Goal: Communication & Community: Participate in discussion

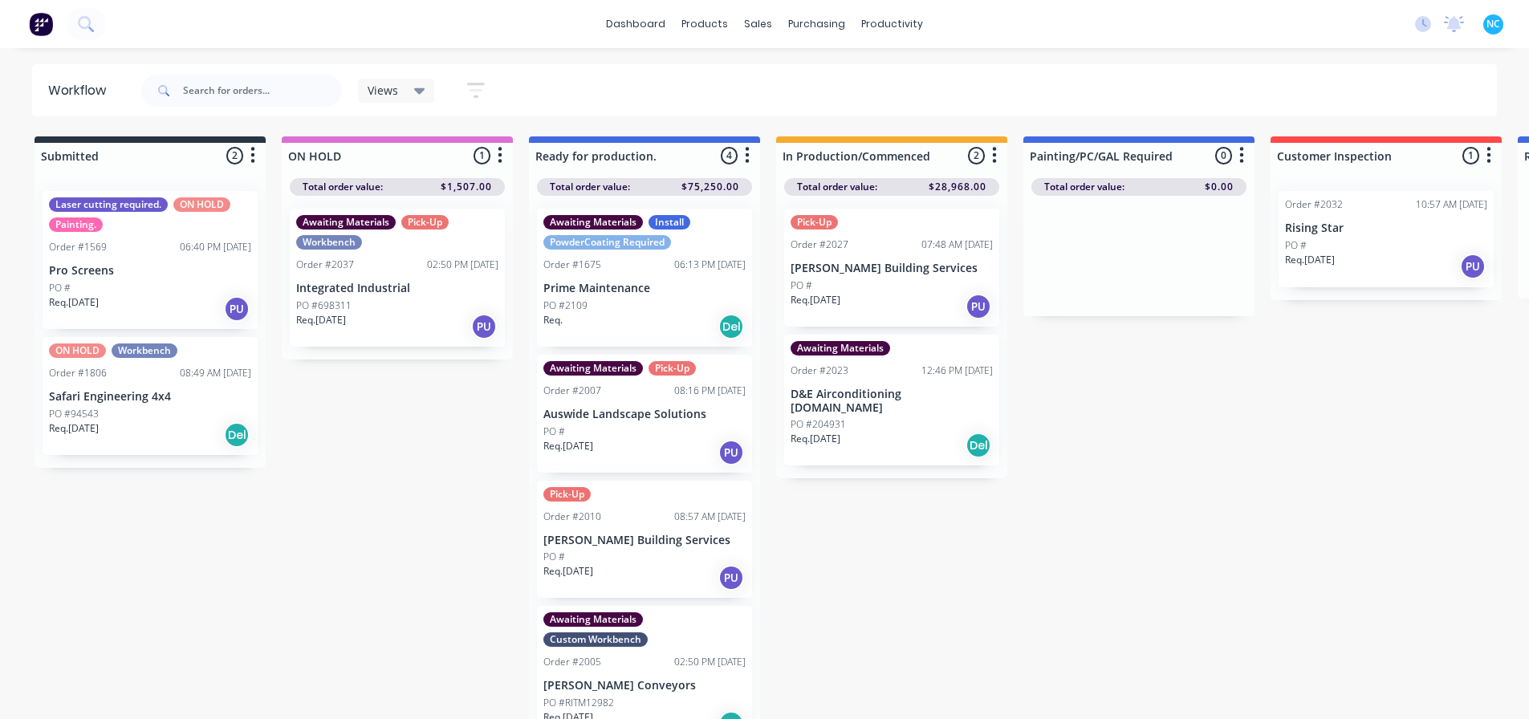
scroll to position [0, 1122]
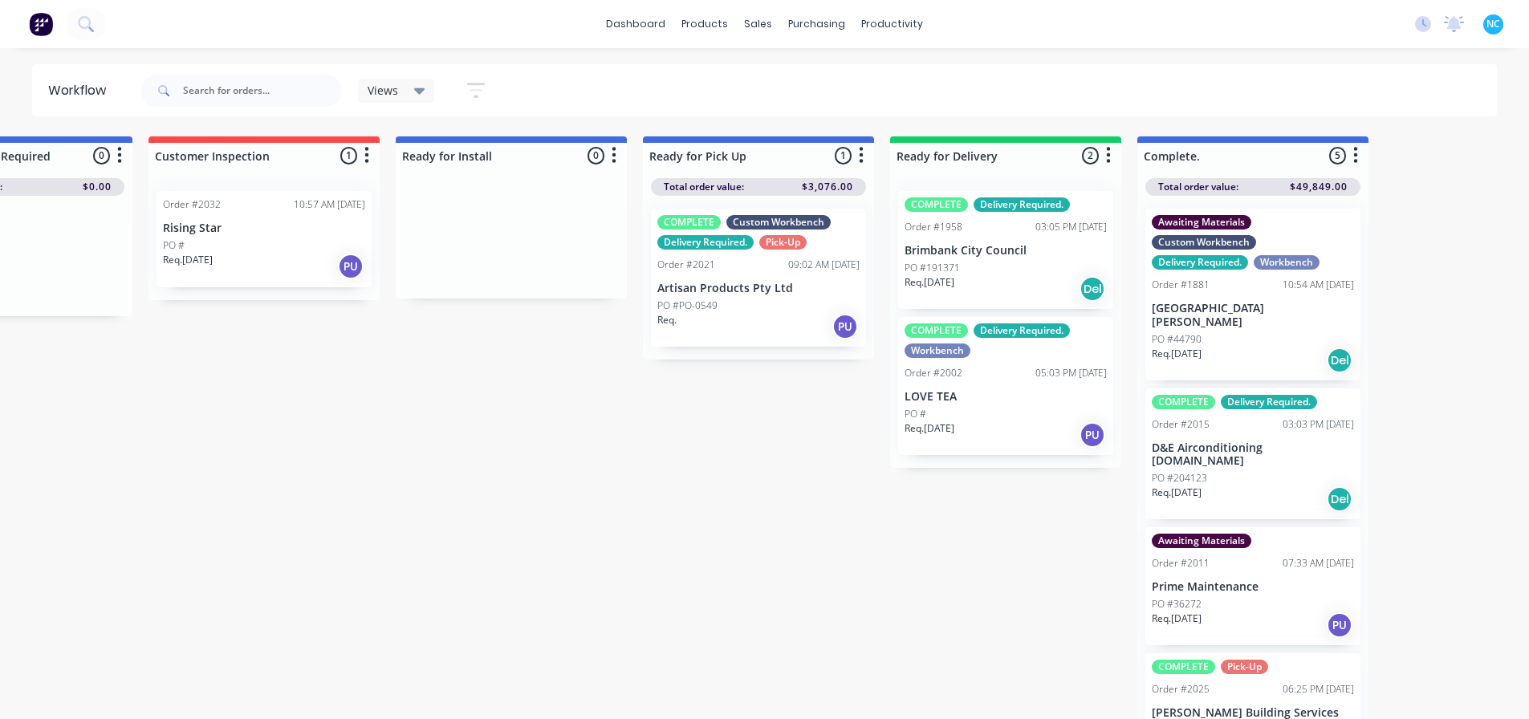
click at [972, 282] on div "Req. [DATE] Del" at bounding box center [1006, 288] width 202 height 27
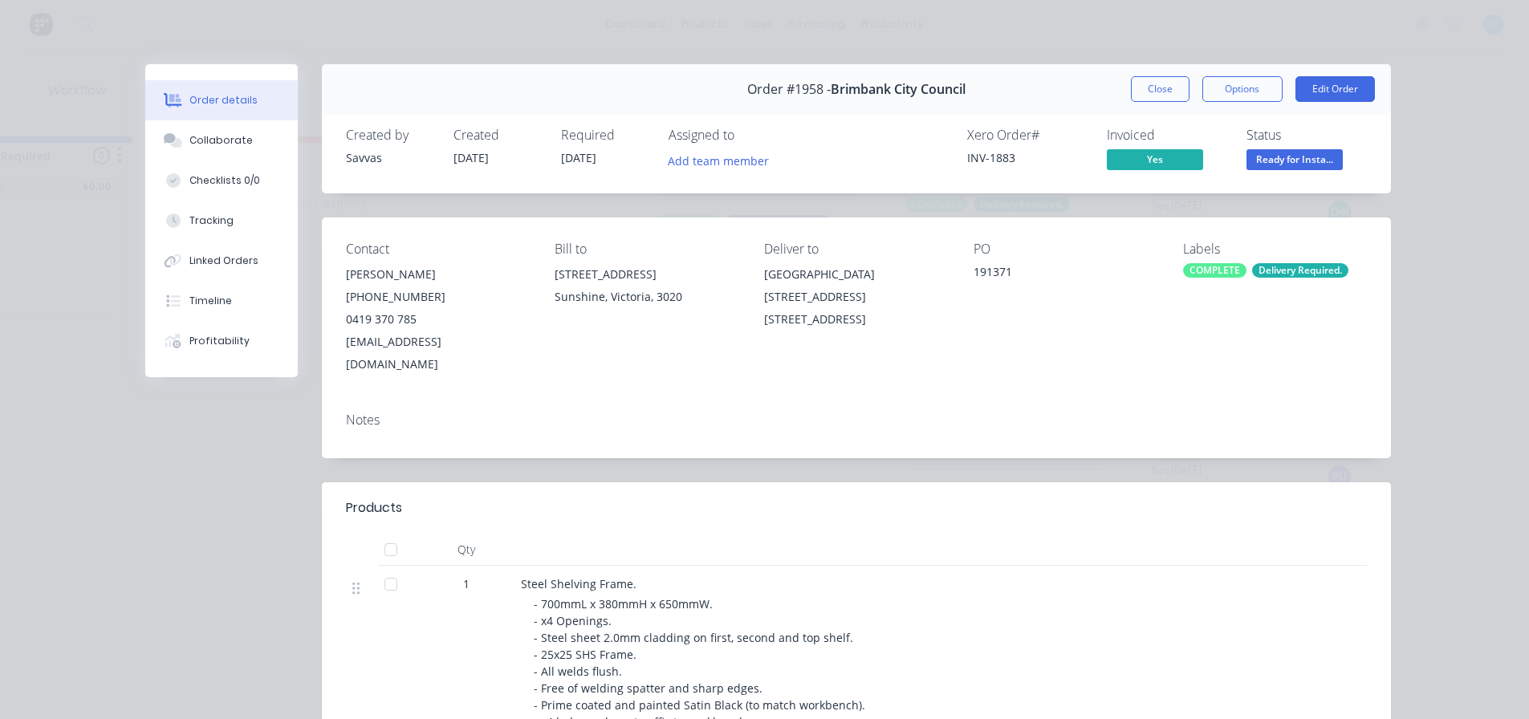
click at [287, 114] on button "Order details" at bounding box center [221, 100] width 153 height 40
click at [239, 136] on div "Collaborate" at bounding box center [220, 140] width 63 height 14
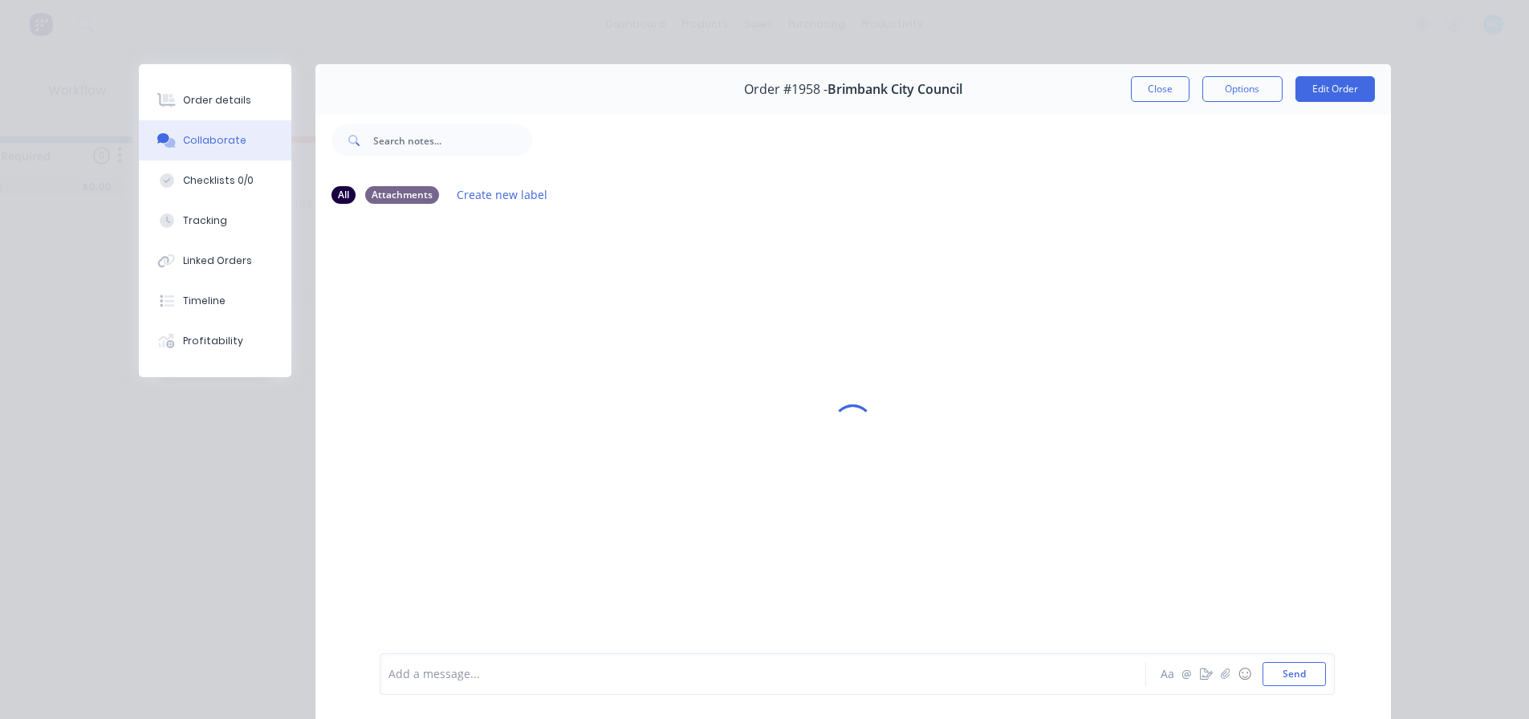
scroll to position [15, 1122]
click at [555, 654] on div "Add a message... Aa @ ☺ Send" at bounding box center [853, 674] width 1076 height 90
click at [556, 661] on div "Add a message... Aa @ ☺ Send" at bounding box center [857, 674] width 955 height 42
drag, startPoint x: 560, startPoint y: 672, endPoint x: 558, endPoint y: 686, distance: 13.9
click at [560, 673] on div at bounding box center [740, 674] width 702 height 17
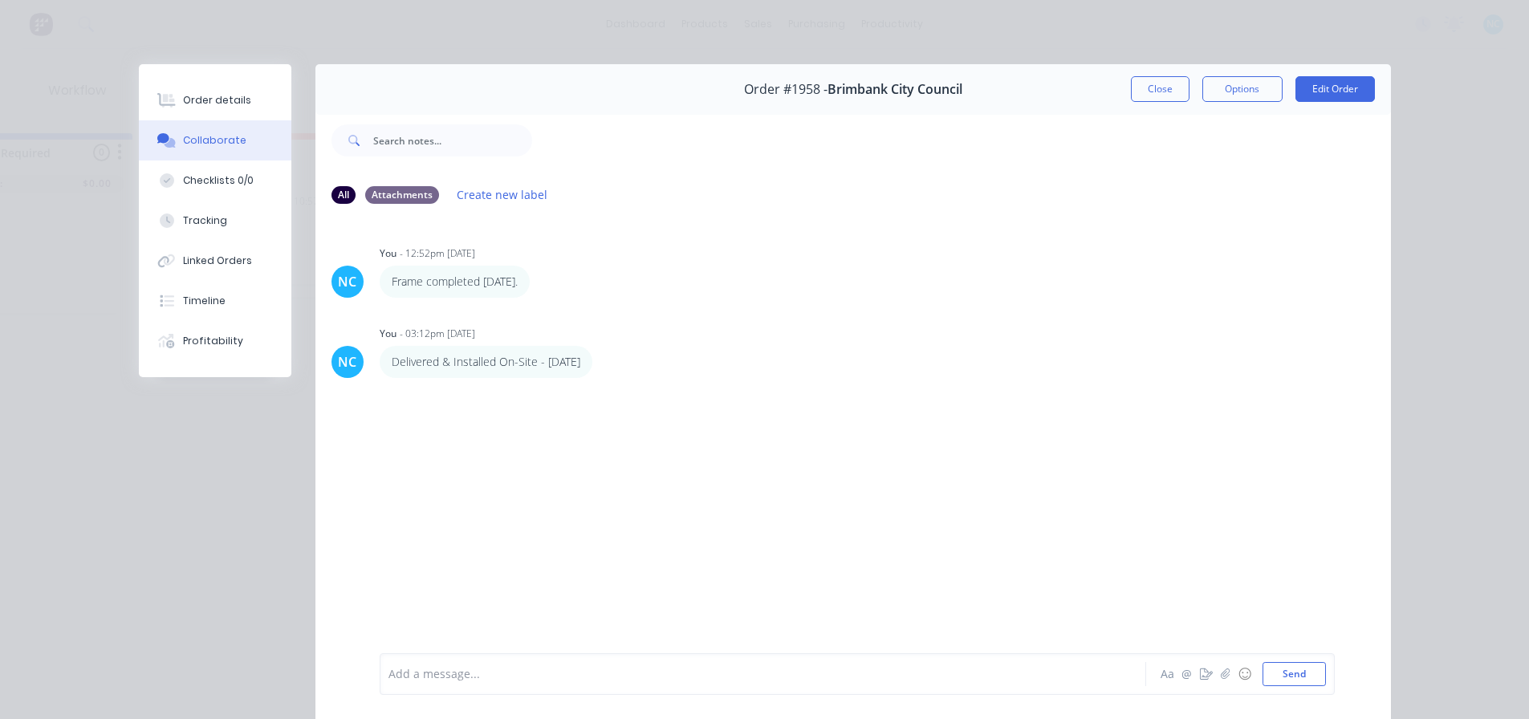
drag, startPoint x: 1158, startPoint y: 92, endPoint x: 946, endPoint y: 560, distance: 514.1
click at [946, 560] on div "Order #1958 - Brimbank City Council Close Options Edit Order All Attachments Cr…" at bounding box center [765, 403] width 1252 height 678
click at [254, 122] on button "Collaborate" at bounding box center [215, 140] width 153 height 40
click at [252, 111] on button "Order details" at bounding box center [215, 100] width 153 height 40
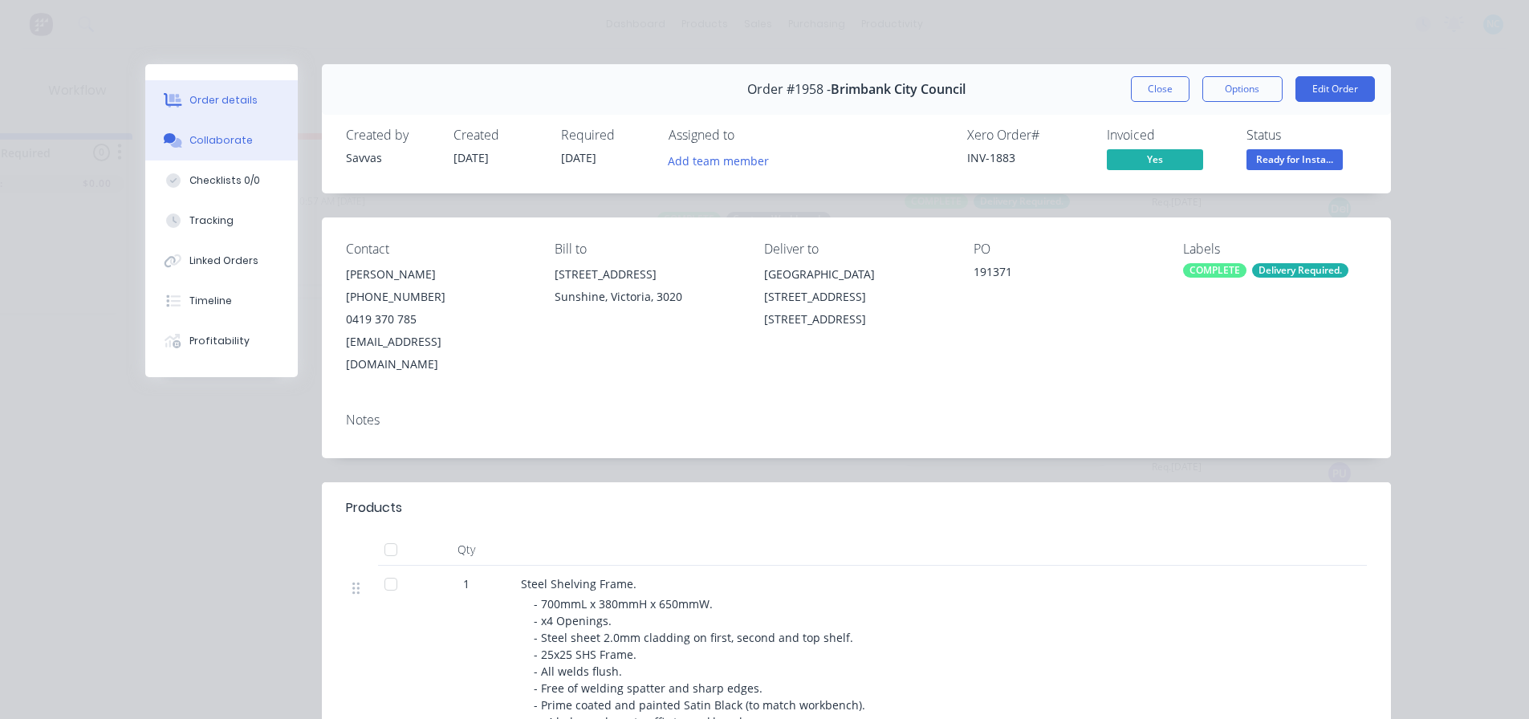
click at [239, 124] on button "Collaborate" at bounding box center [221, 140] width 153 height 40
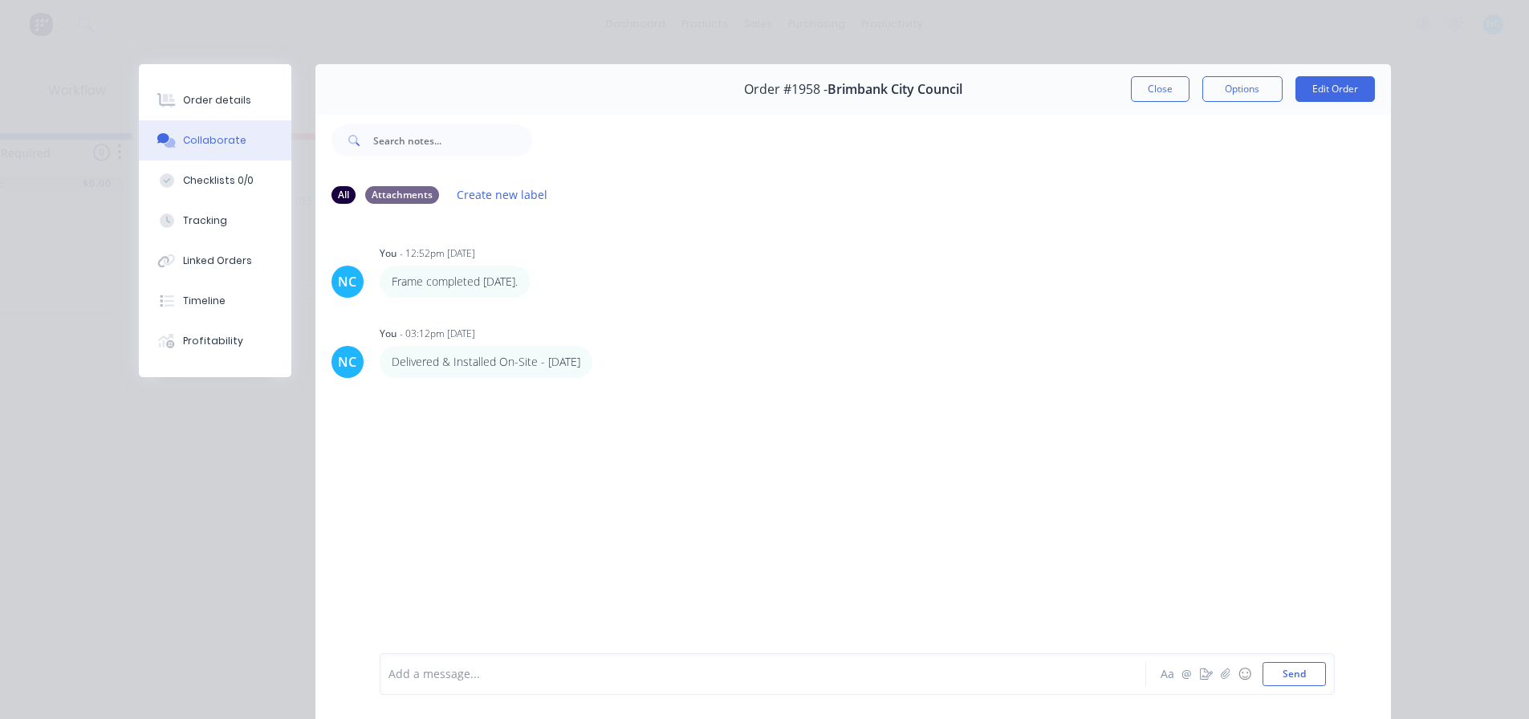
drag, startPoint x: 518, startPoint y: 470, endPoint x: 884, endPoint y: 690, distance: 426.7
click at [518, 471] on div "NC You - 12:52pm 30/09/25 Frame completed 30/09/2025. Labels Edit Delete NC You…" at bounding box center [853, 435] width 1076 height 434
click at [1222, 670] on icon "button" at bounding box center [1225, 674] width 9 height 10
drag, startPoint x: 1313, startPoint y: 688, endPoint x: 1306, endPoint y: 681, distance: 9.7
click at [1310, 686] on div "Add a message... Aa @ ☺ Send" at bounding box center [857, 634] width 955 height 124
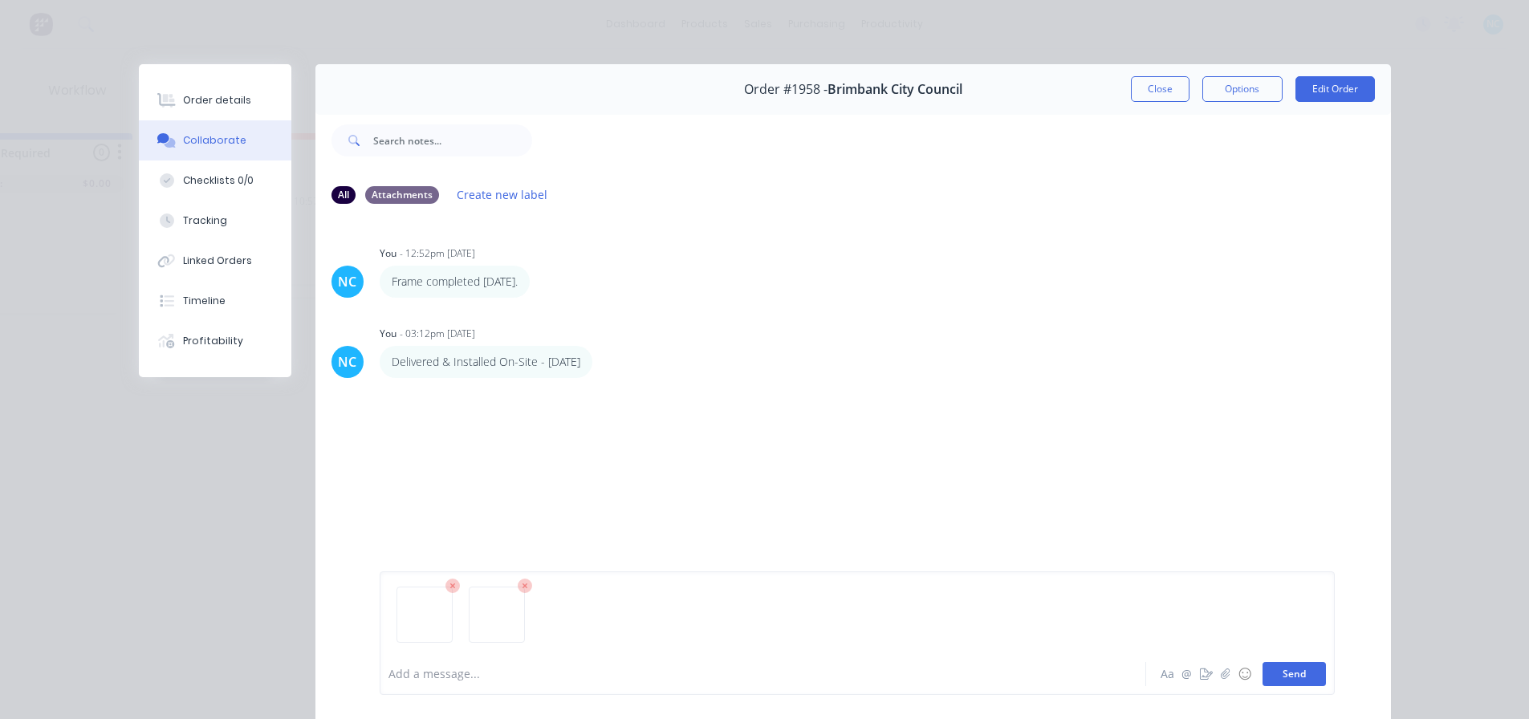
click at [1306, 681] on button "Send" at bounding box center [1294, 674] width 63 height 24
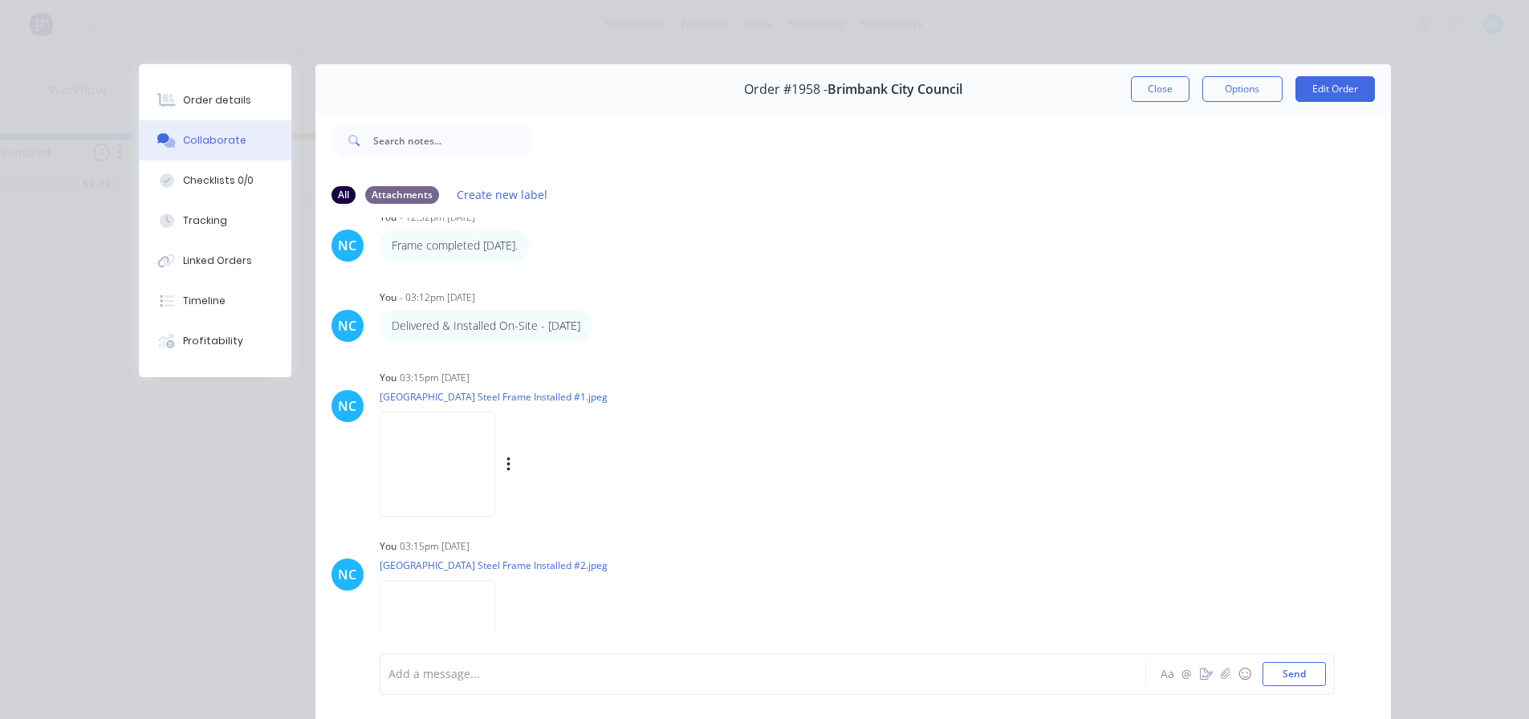
scroll to position [66, 0]
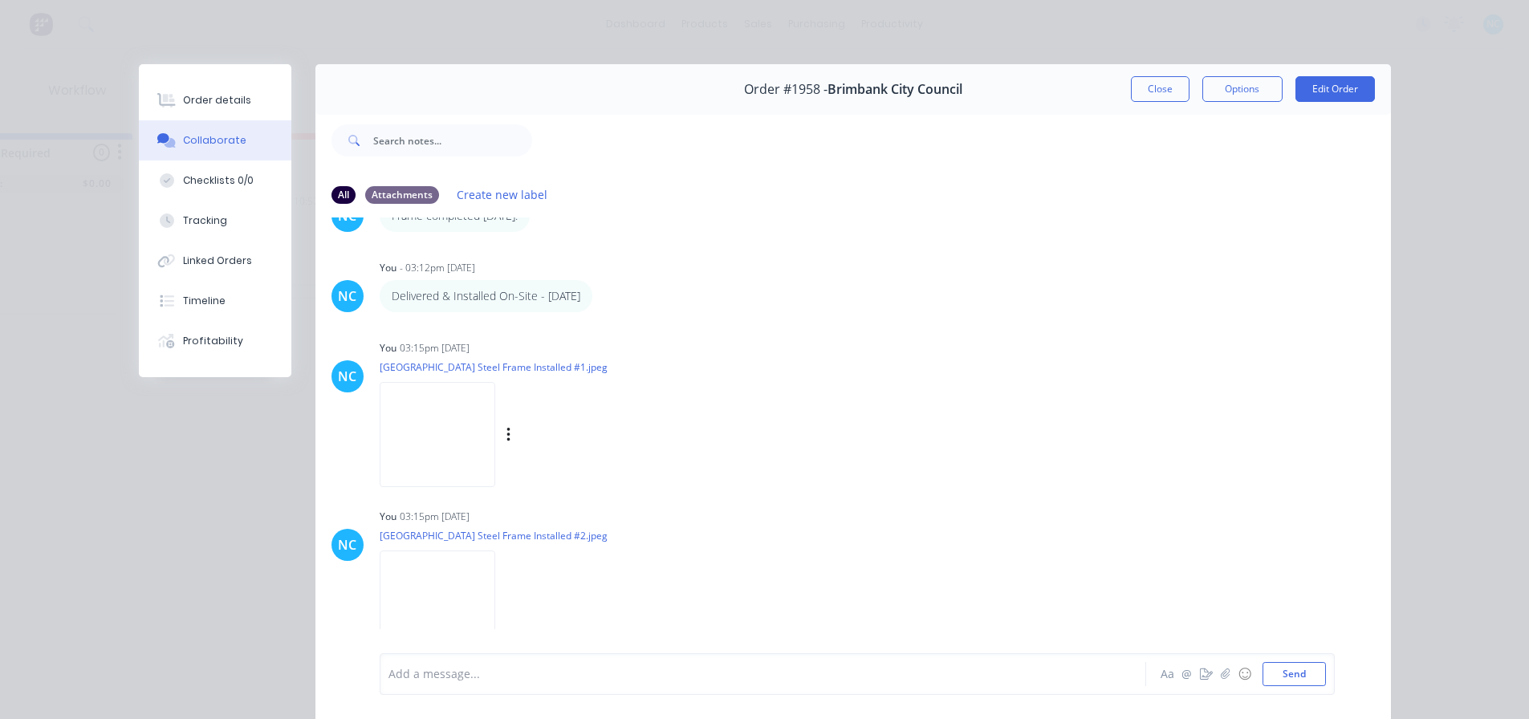
click at [466, 444] on img at bounding box center [438, 434] width 116 height 105
click at [446, 596] on img at bounding box center [438, 603] width 116 height 105
click at [1132, 97] on button "Close" at bounding box center [1160, 89] width 59 height 26
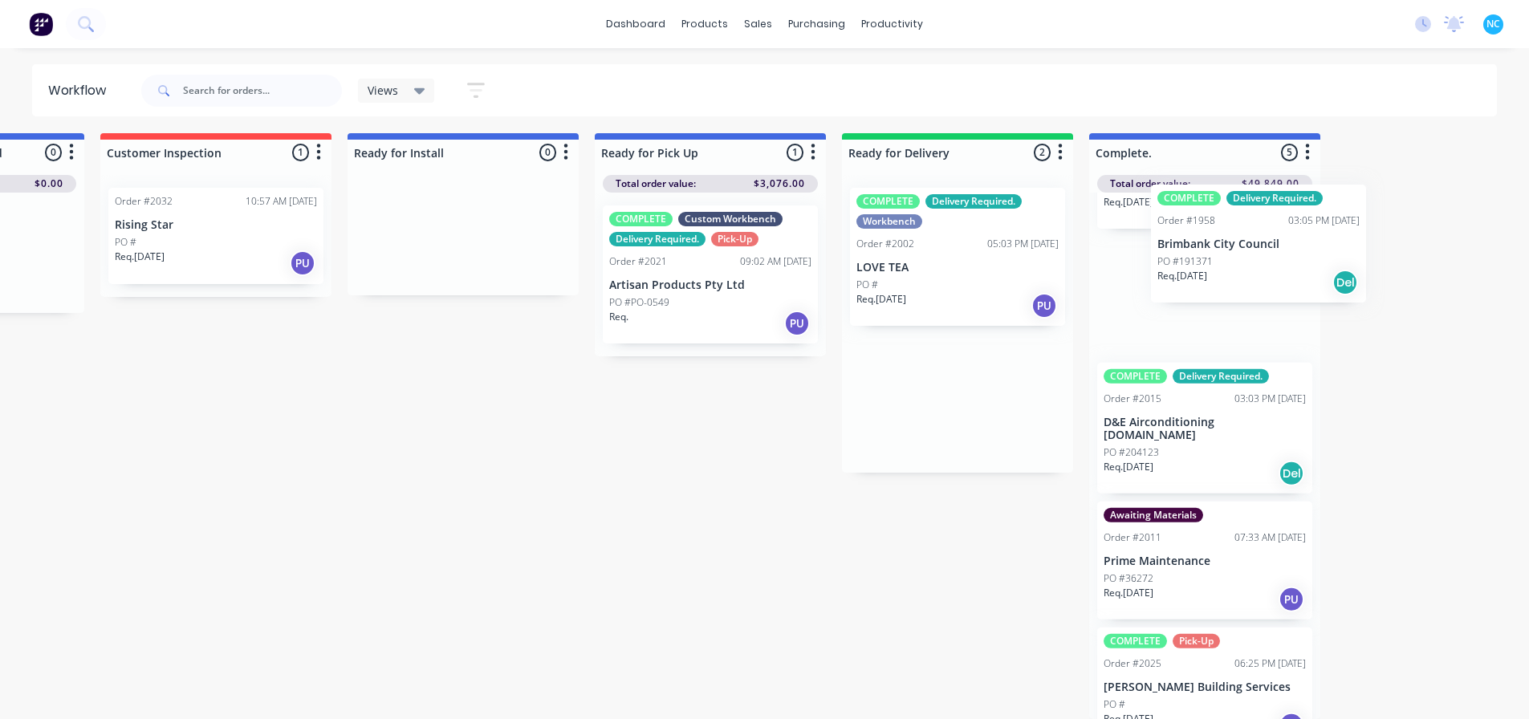
drag, startPoint x: 980, startPoint y: 269, endPoint x: 1216, endPoint y: 278, distance: 236.2
click at [1216, 278] on div "Submitted 2 Sort By Created date Required date Order number Customer name Most …" at bounding box center [273, 426] width 2910 height 586
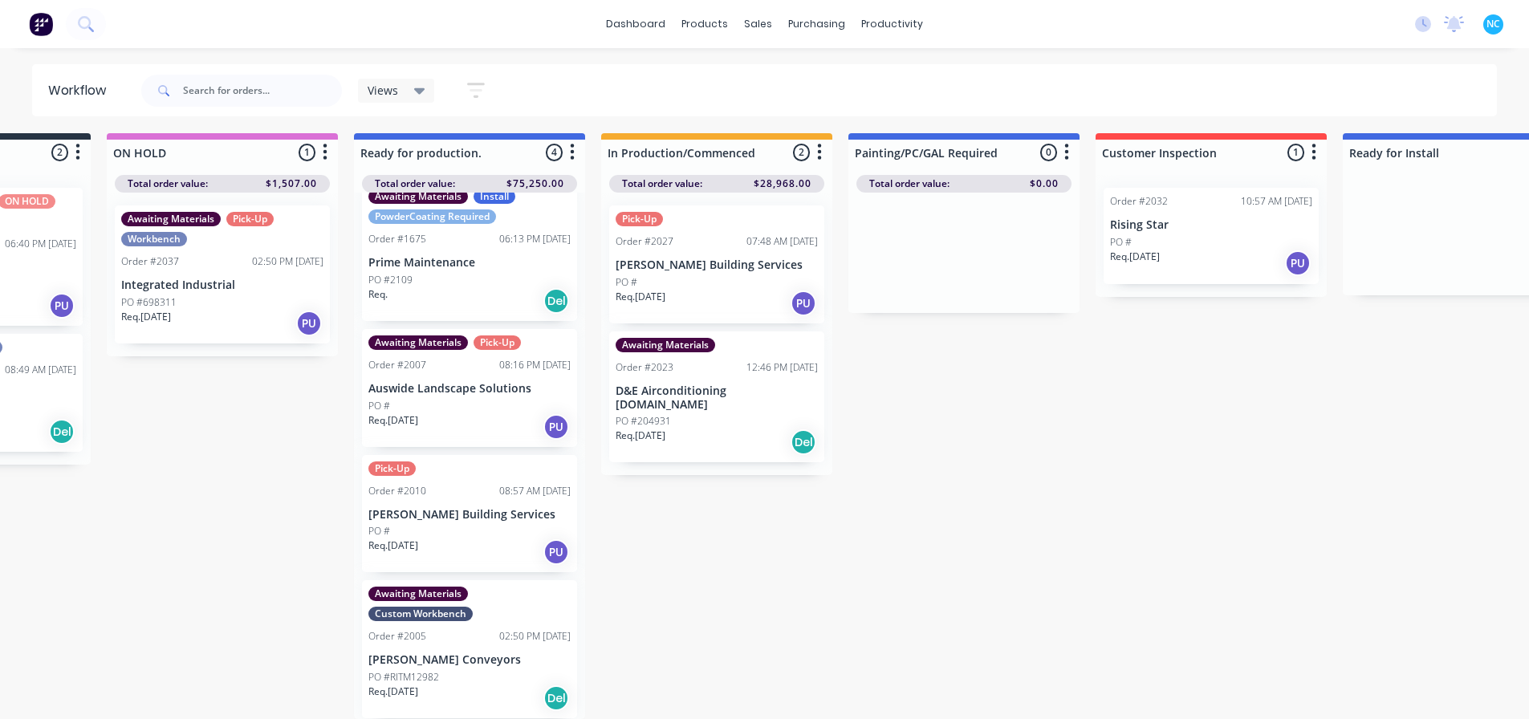
scroll to position [15, 157]
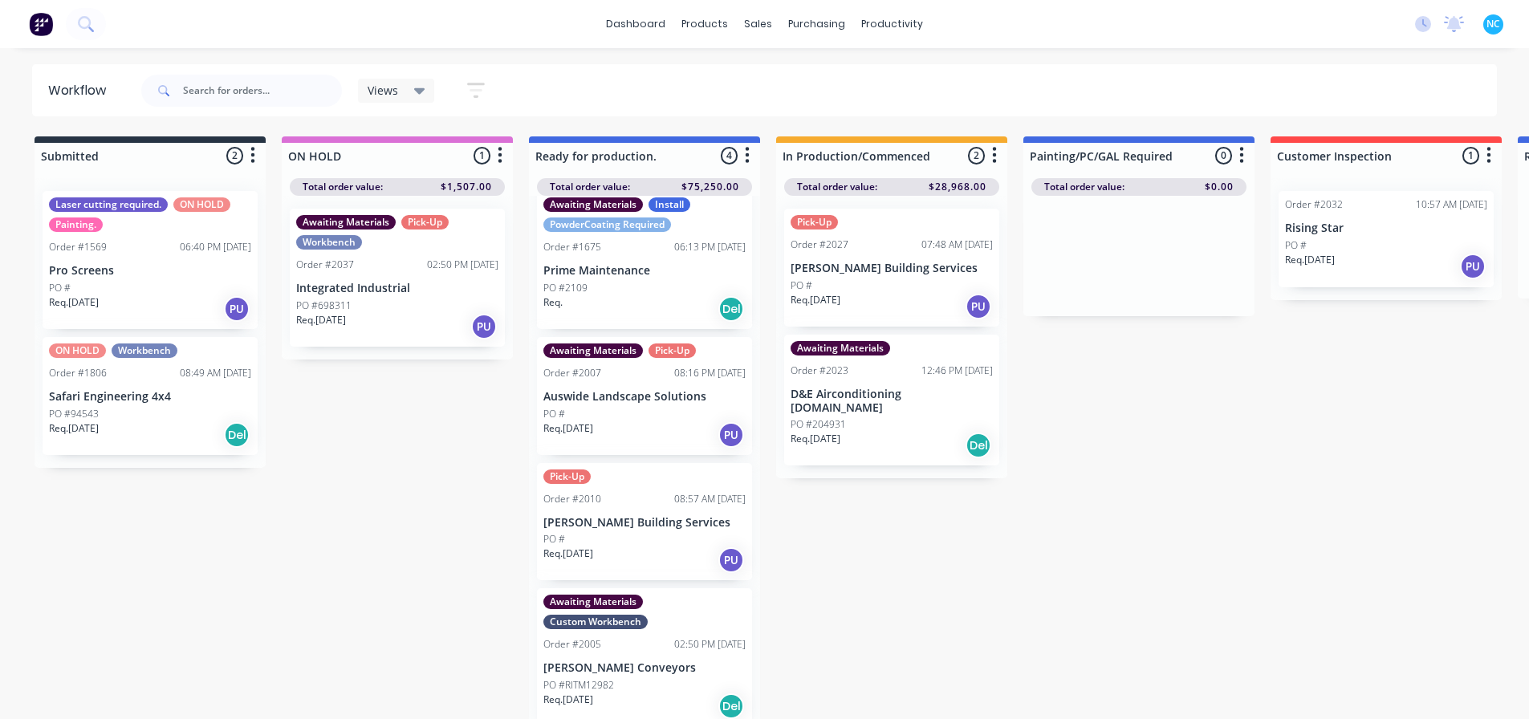
scroll to position [22, 0]
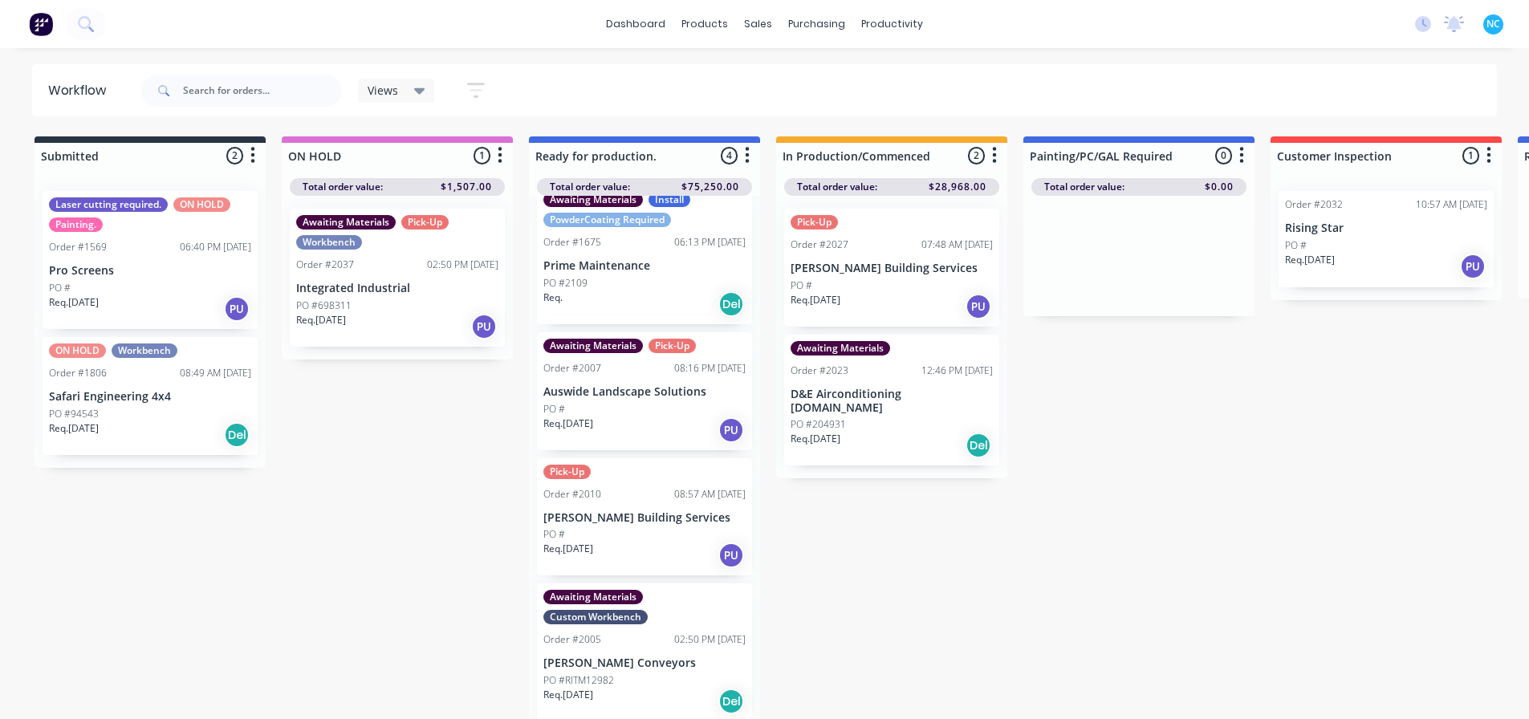
click at [356, 335] on div "Req. [DATE] PU" at bounding box center [397, 326] width 202 height 27
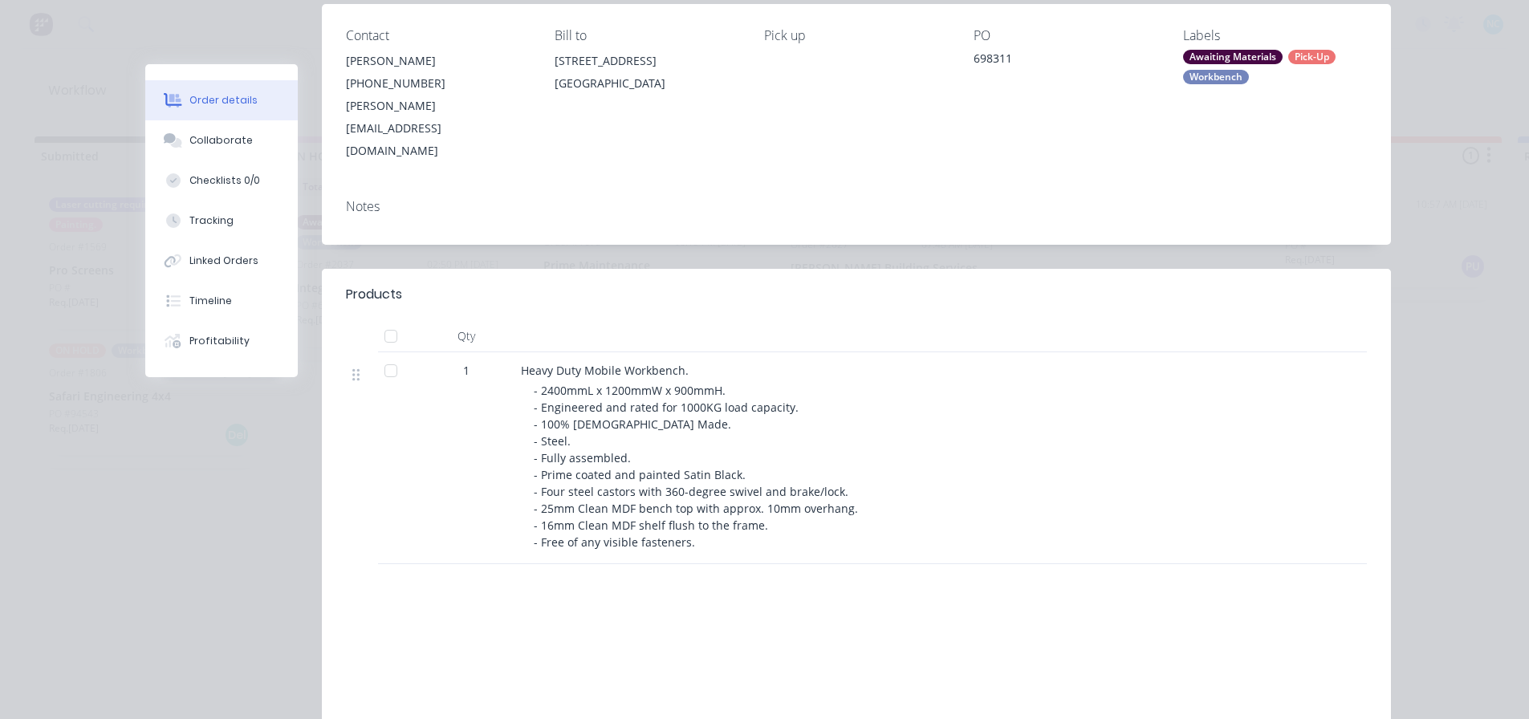
scroll to position [0, 0]
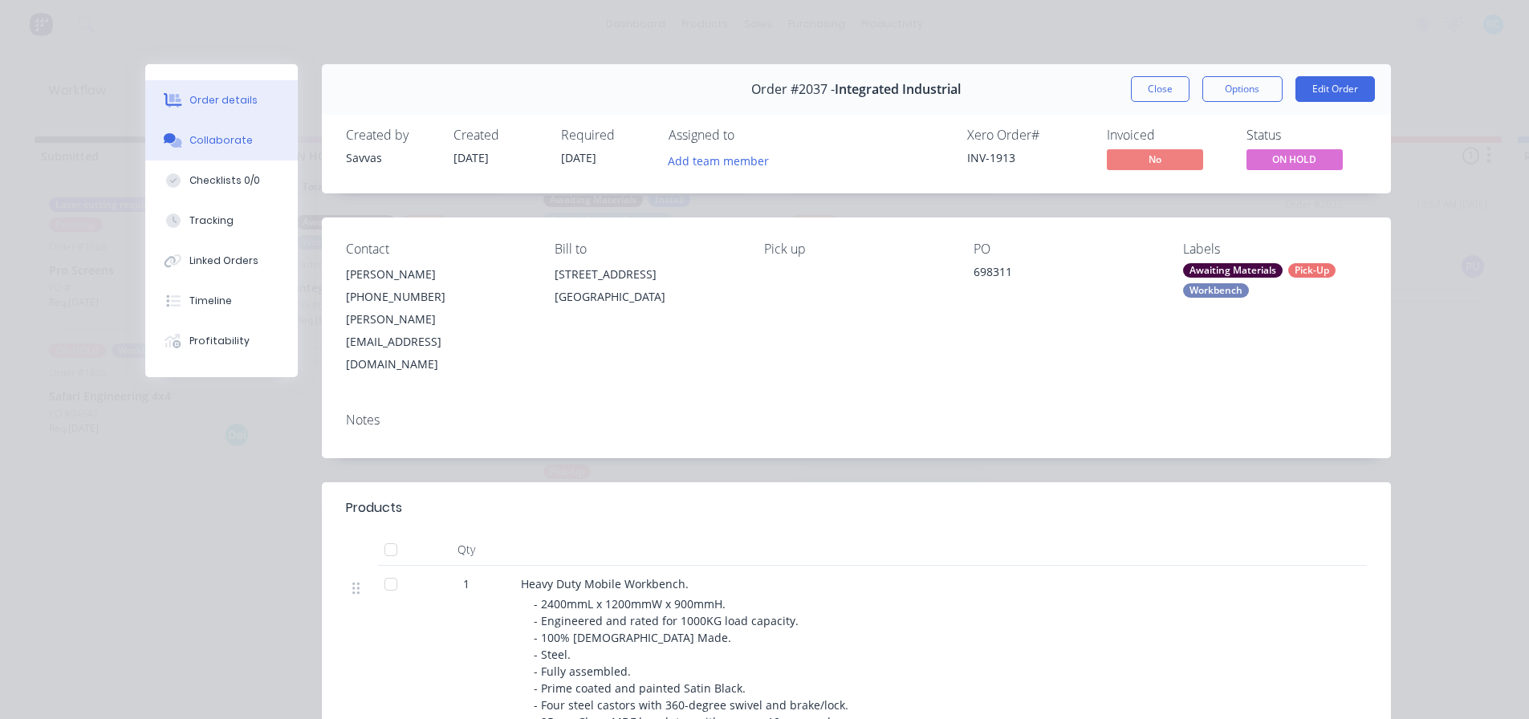
click at [196, 144] on div "Collaborate" at bounding box center [220, 140] width 63 height 14
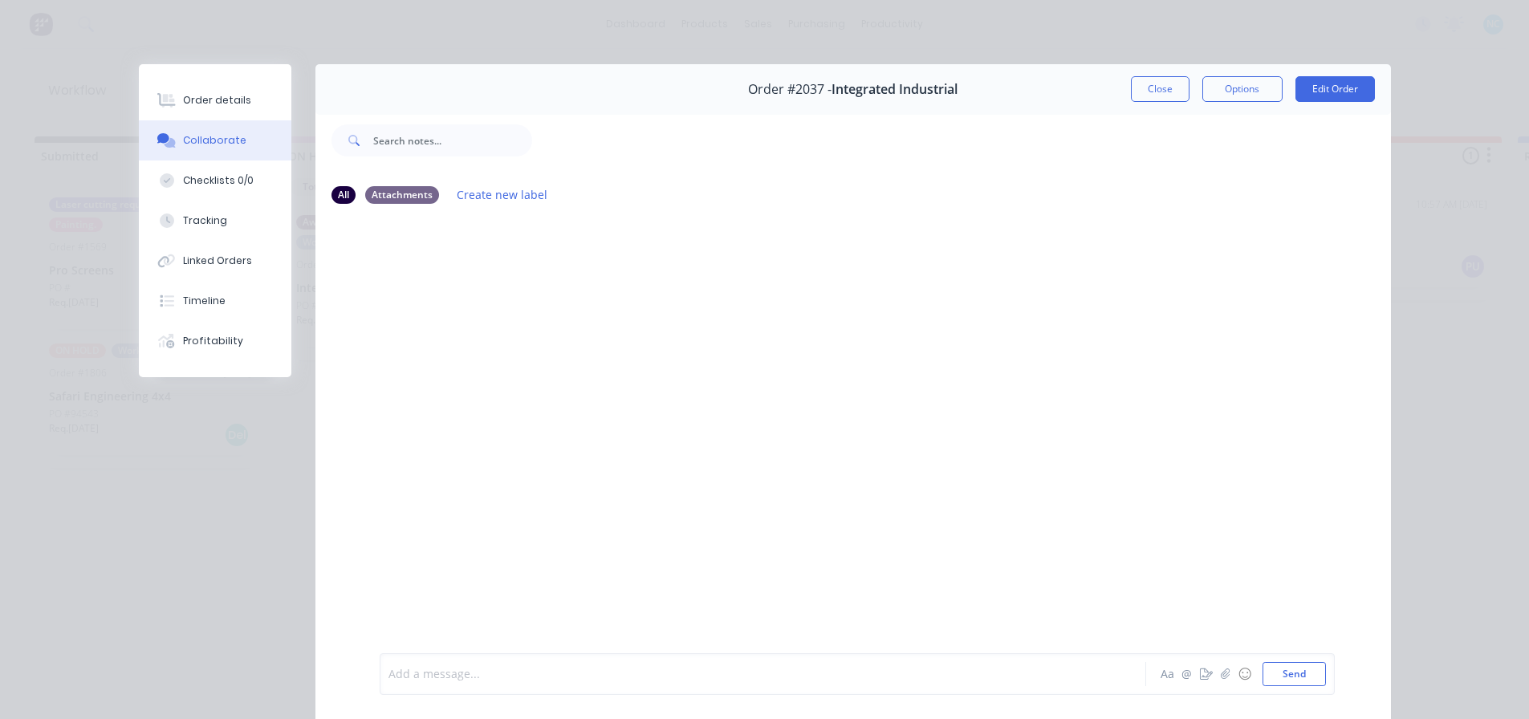
click at [570, 678] on div at bounding box center [740, 674] width 702 height 17
click at [1139, 101] on button "Close" at bounding box center [1160, 89] width 59 height 26
